Goal: Task Accomplishment & Management: Use online tool/utility

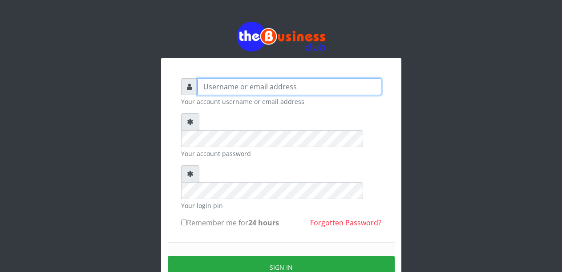
click at [251, 86] on input "text" at bounding box center [290, 86] width 184 height 17
type input "Malamsidi3030"
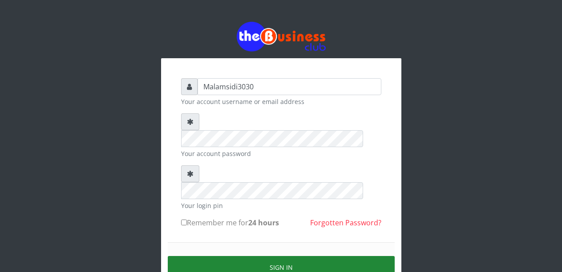
click at [269, 256] on button "Sign in" at bounding box center [281, 267] width 227 height 23
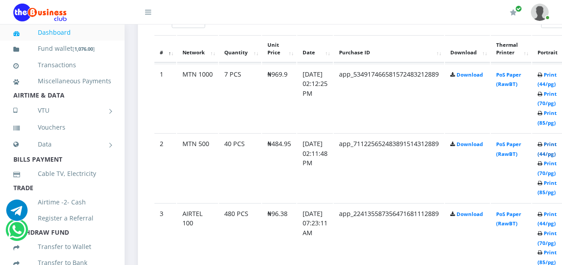
click at [555, 146] on link "Print (44/pg)" at bounding box center [547, 149] width 19 height 16
click at [555, 78] on link "Print (44/pg)" at bounding box center [547, 79] width 19 height 16
